Goal: Navigation & Orientation: Understand site structure

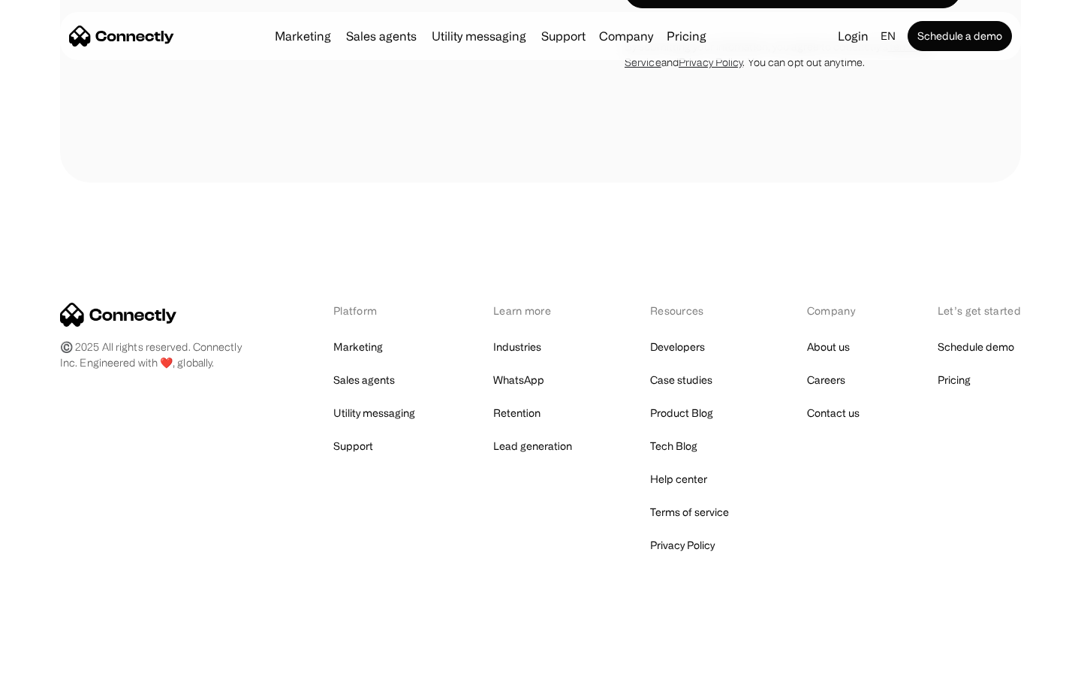
scroll to position [4615, 0]
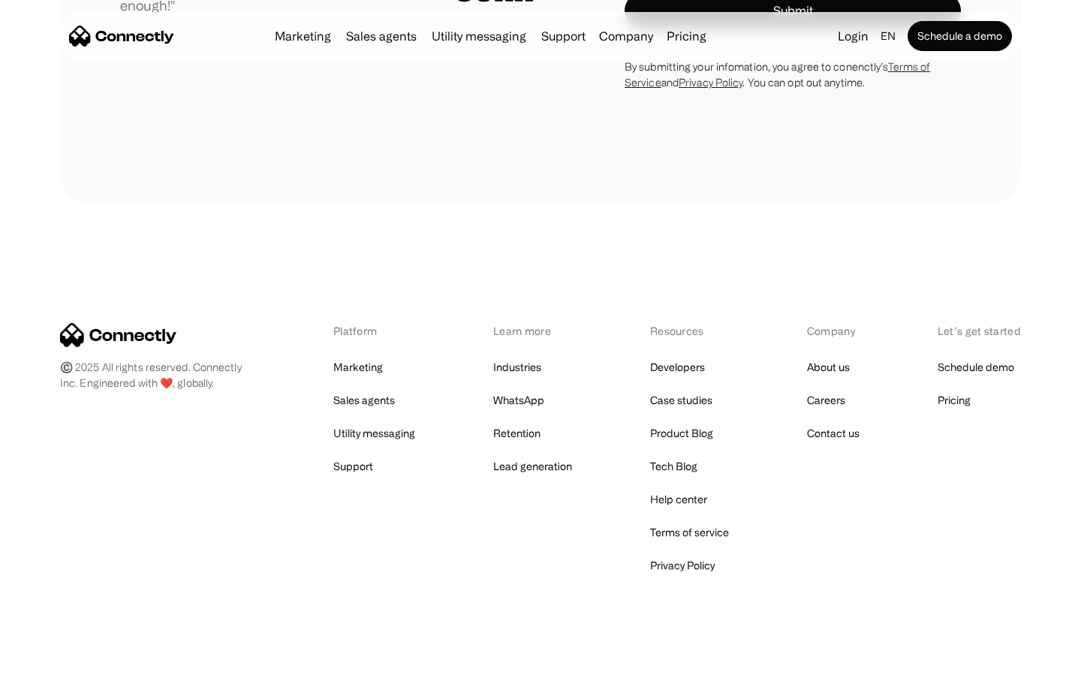
scroll to position [4181, 0]
